Goal: Task Accomplishment & Management: Manage account settings

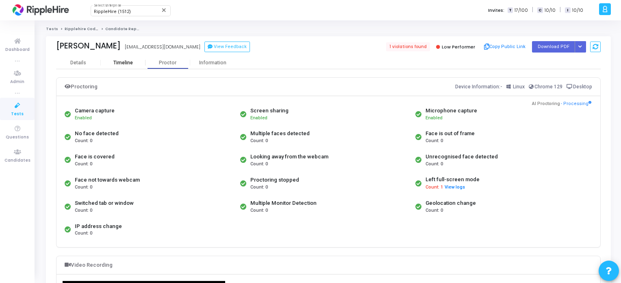
click at [136, 60] on div "Timeline" at bounding box center [123, 63] width 45 height 6
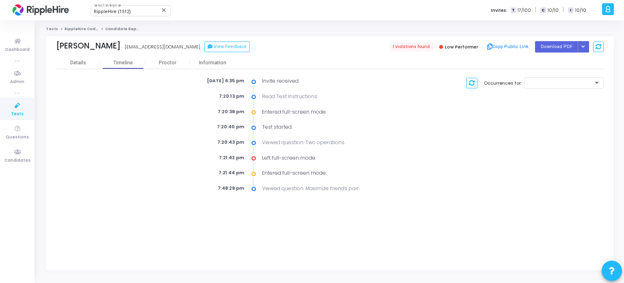
click at [254, 111] on icon at bounding box center [254, 112] width 4 height 8
click at [255, 156] on icon at bounding box center [254, 158] width 4 height 8
click at [565, 76] on div at bounding box center [564, 82] width 73 height 12
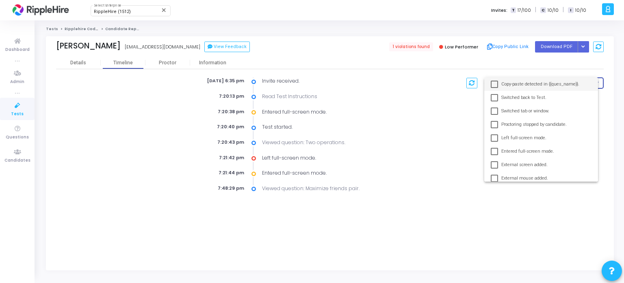
click at [465, 94] on div at bounding box center [312, 141] width 624 height 283
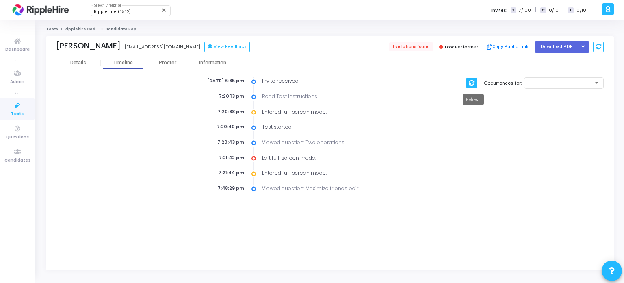
click at [471, 84] on icon at bounding box center [472, 83] width 6 height 6
click at [85, 63] on div "Details" at bounding box center [78, 63] width 16 height 6
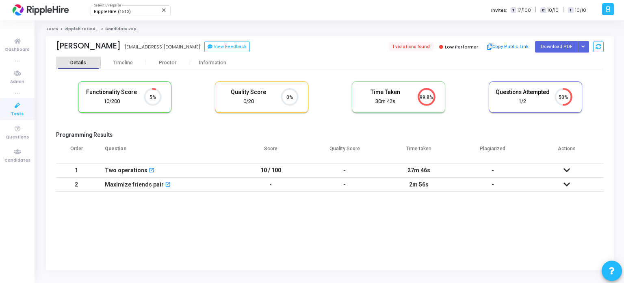
scroll to position [3, 3]
click at [569, 170] on icon at bounding box center [567, 170] width 7 height 6
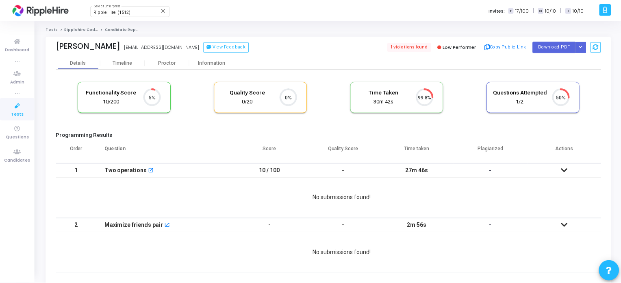
scroll to position [17, 21]
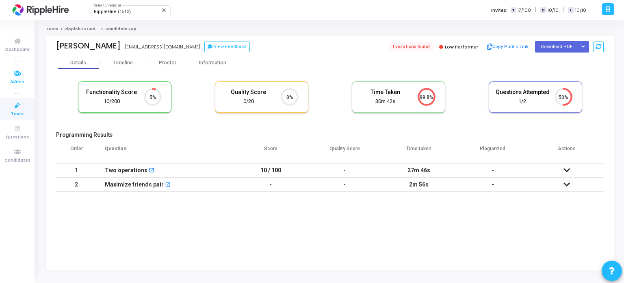
click at [23, 82] on span "Admin" at bounding box center [17, 81] width 14 height 7
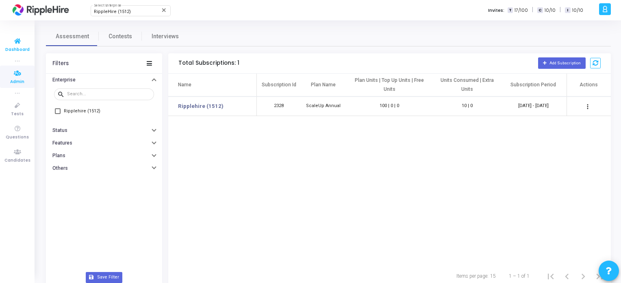
click at [14, 48] on span "Dashboard" at bounding box center [17, 49] width 24 height 7
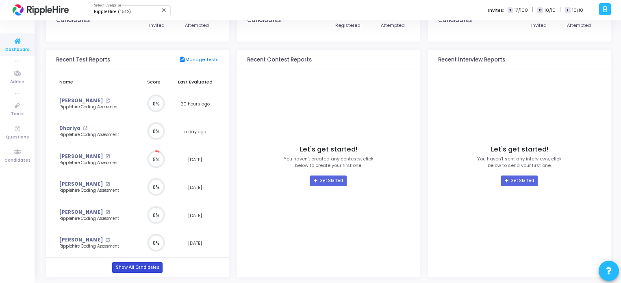
click at [132, 265] on link "Show All Candidates" at bounding box center [137, 267] width 50 height 11
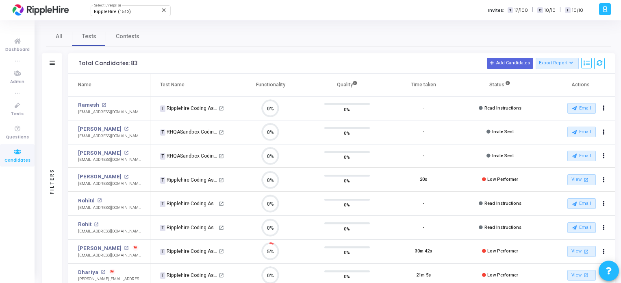
scroll to position [3, 3]
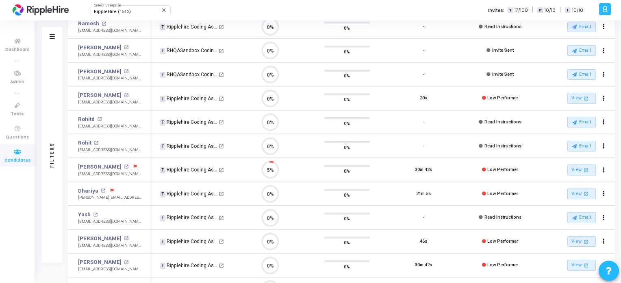
click at [134, 165] on icon at bounding box center [135, 166] width 3 height 3
click at [125, 189] on div at bounding box center [310, 141] width 621 height 283
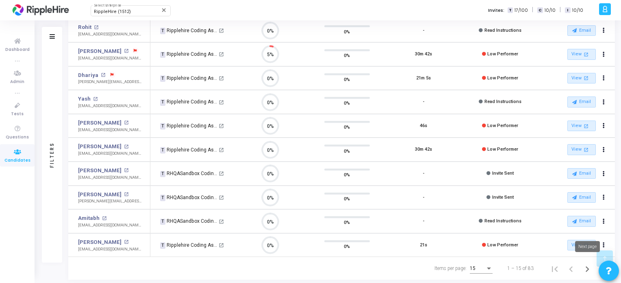
click at [587, 263] on icon "Next page" at bounding box center [587, 268] width 11 height 11
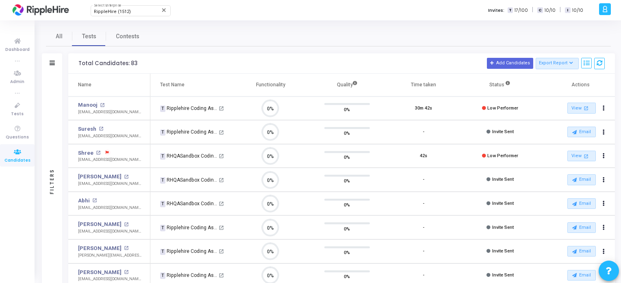
click at [106, 151] on icon at bounding box center [107, 152] width 3 height 3
click at [131, 154] on div at bounding box center [310, 141] width 621 height 283
click at [22, 135] on span "Questions" at bounding box center [17, 137] width 23 height 7
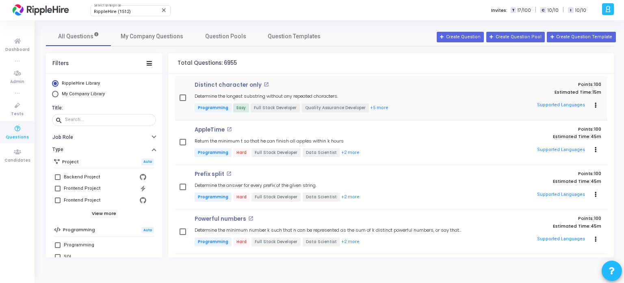
click at [183, 97] on span at bounding box center [183, 97] width 7 height 7
click at [183, 101] on input "checkbox" at bounding box center [183, 101] width 0 height 0
checkbox input "true"
click at [260, 60] on button "Add To Test" at bounding box center [263, 63] width 38 height 11
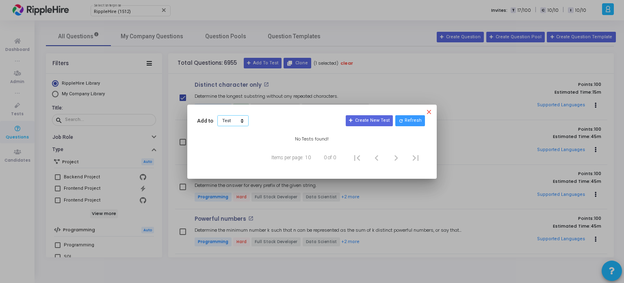
click at [235, 121] on select "Test Contest" at bounding box center [233, 120] width 31 height 11
click at [429, 109] on mat-icon "close" at bounding box center [431, 113] width 10 height 10
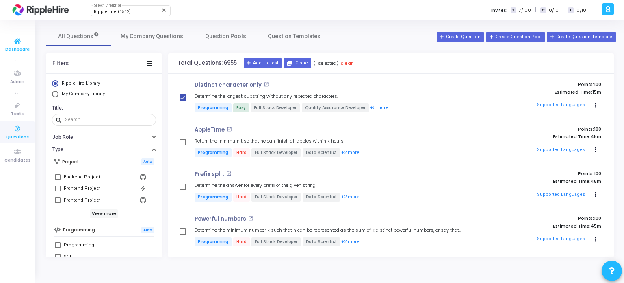
click at [16, 45] on icon at bounding box center [17, 41] width 17 height 10
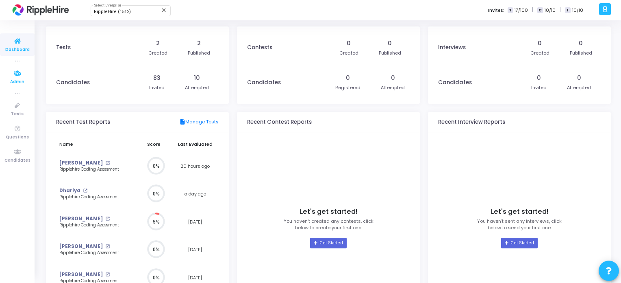
click at [23, 86] on link "Admin" at bounding box center [17, 76] width 35 height 22
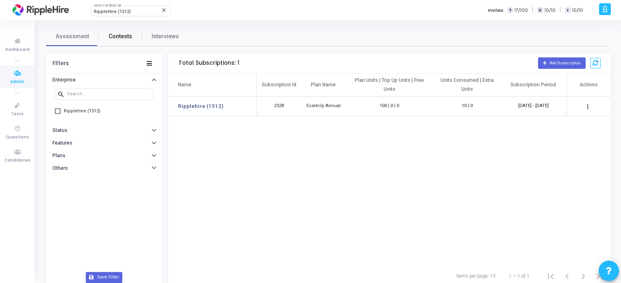
click at [120, 41] on link "Contests" at bounding box center [120, 36] width 43 height 20
click at [158, 36] on span "Interviews" at bounding box center [165, 36] width 27 height 9
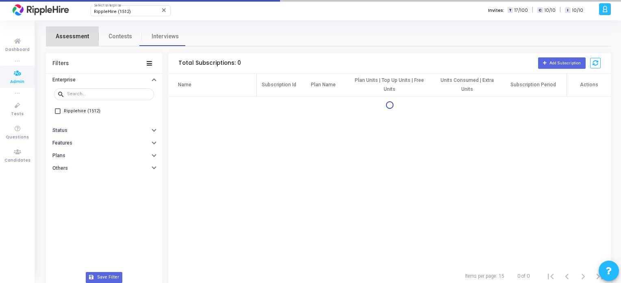
click at [82, 35] on span "Assessment" at bounding box center [72, 36] width 33 height 9
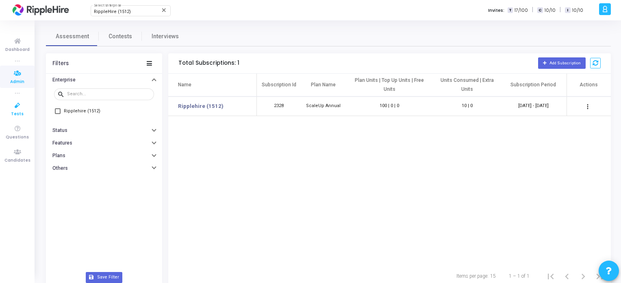
click at [25, 115] on link "Tests" at bounding box center [17, 109] width 35 height 22
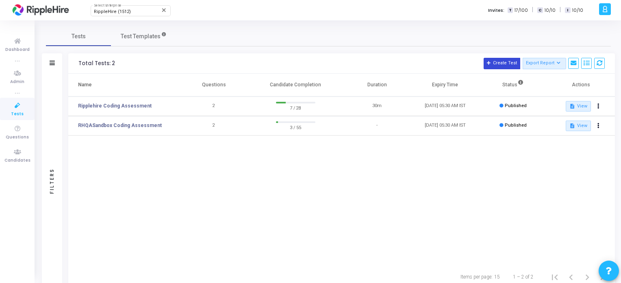
click at [515, 62] on button "Create Test" at bounding box center [502, 63] width 37 height 11
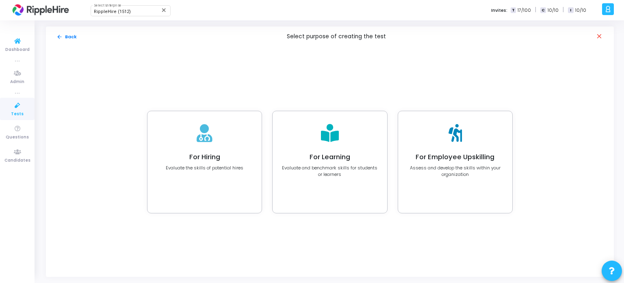
click at [60, 32] on div "arrow_back Back Select purpose of creating the test close" at bounding box center [330, 36] width 568 height 20
click at [63, 35] on button "arrow_back Back" at bounding box center [66, 37] width 21 height 8
